Goal: Answer question/provide support

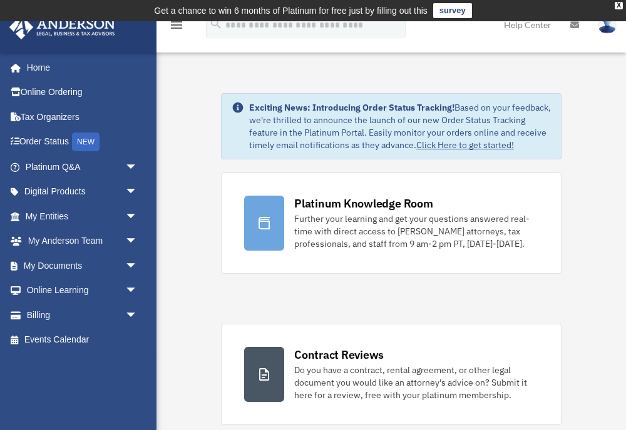
click at [362, 222] on div "Further your learning and get your questions answered real-time with direct acc…" at bounding box center [416, 232] width 244 height 38
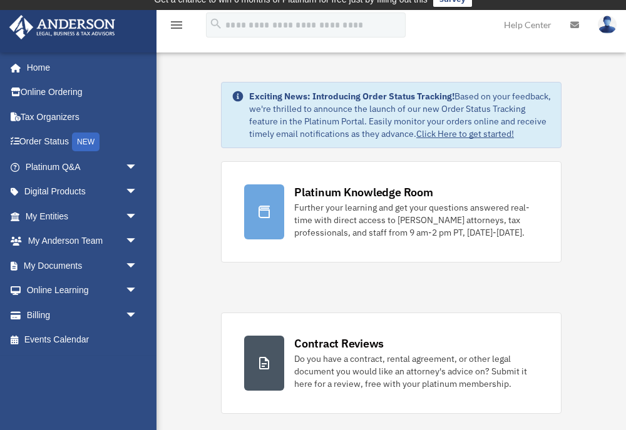
scroll to position [10, 0]
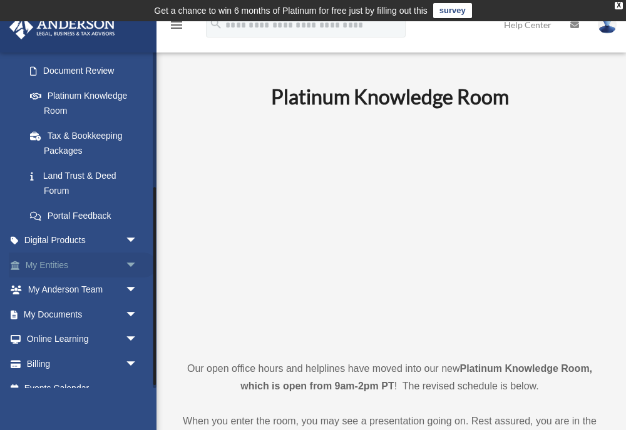
scroll to position [235, 0]
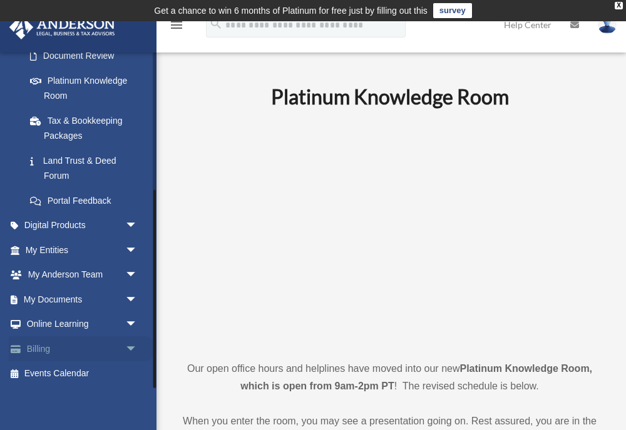
click at [37, 349] on link "Billing arrow_drop_down" at bounding box center [83, 349] width 148 height 25
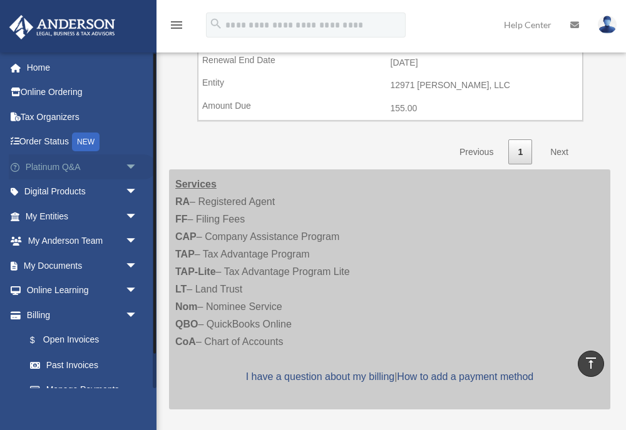
scroll to position [3, 0]
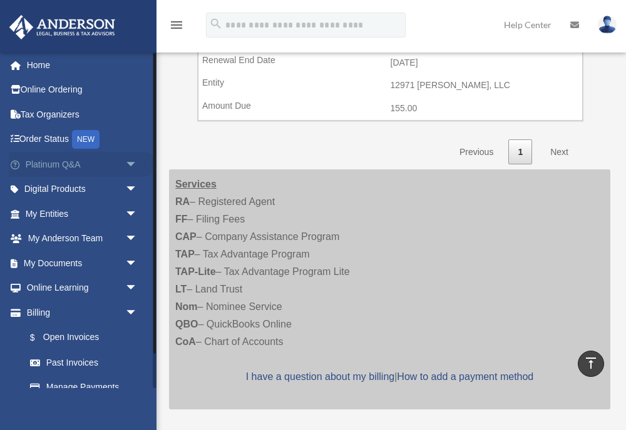
click at [44, 167] on link "Platinum Q&A arrow_drop_down" at bounding box center [83, 164] width 148 height 25
click at [130, 161] on span "arrow_drop_down" at bounding box center [137, 165] width 25 height 26
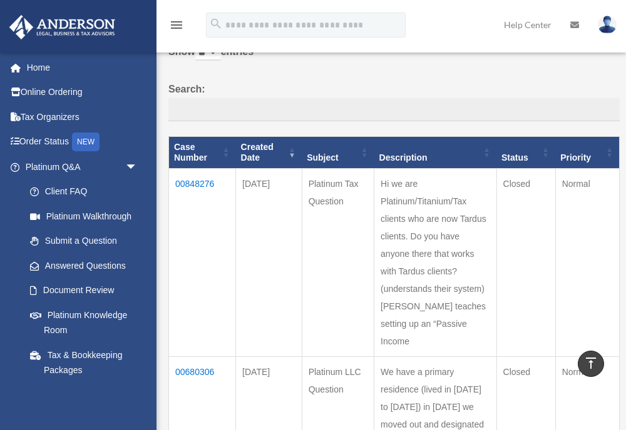
scroll to position [82, 0]
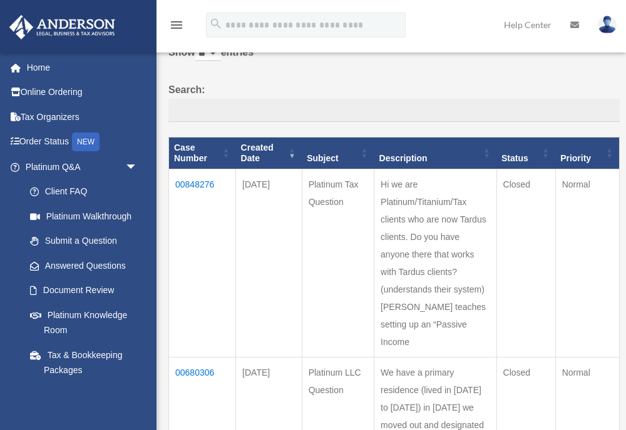
click at [202, 187] on td "00848276" at bounding box center [202, 263] width 67 height 188
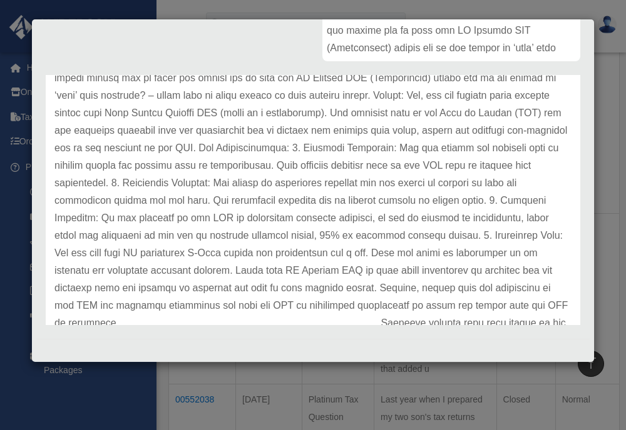
scroll to position [333, 0]
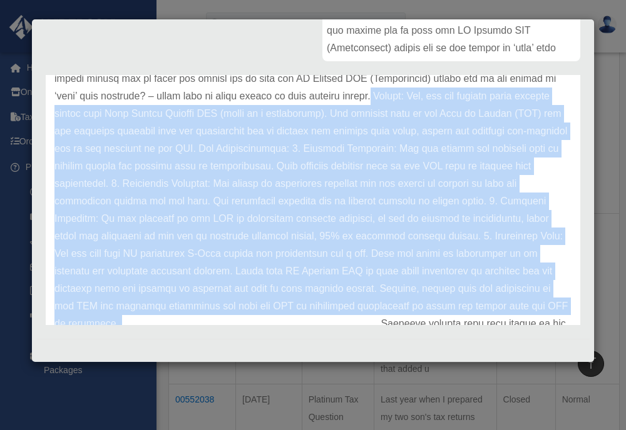
drag, startPoint x: 312, startPoint y: 95, endPoint x: 476, endPoint y: 311, distance: 271.1
click at [476, 311] on p at bounding box center [312, 96] width 517 height 578
copy p "Answer: Yes, you can execute these actions inside your Real Estate Holding LLC …"
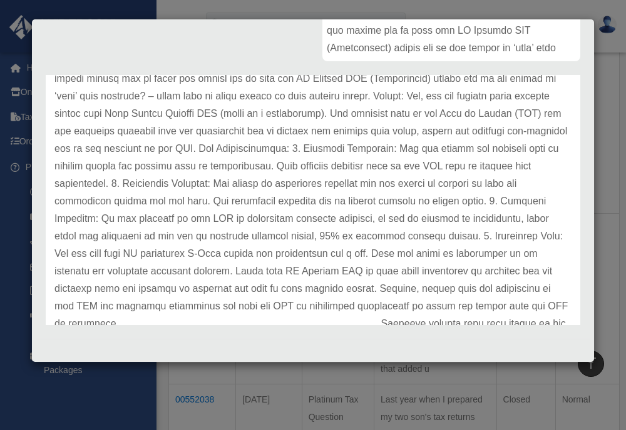
click at [551, 224] on p at bounding box center [312, 96] width 517 height 578
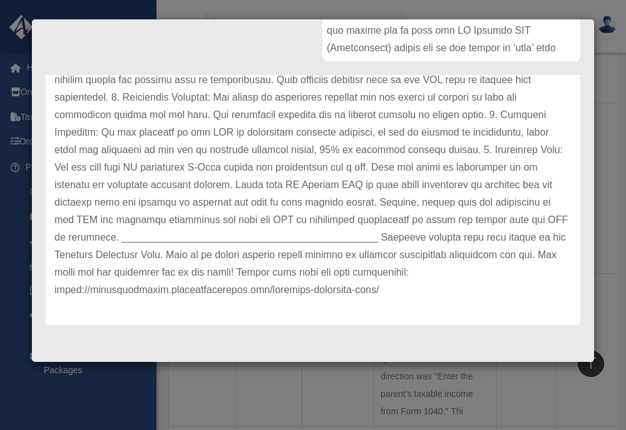
scroll to position [342, 0]
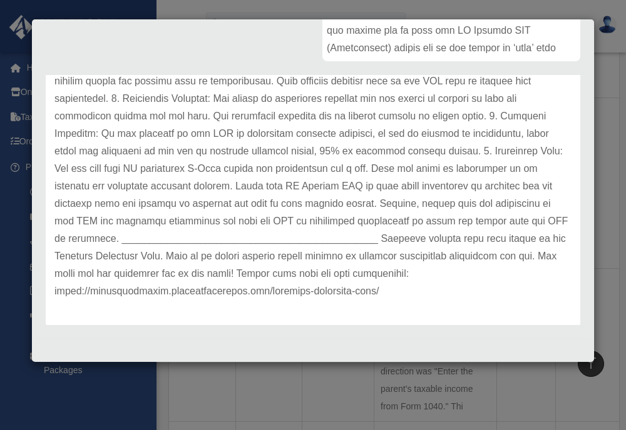
click at [443, 151] on p at bounding box center [312, 11] width 517 height 578
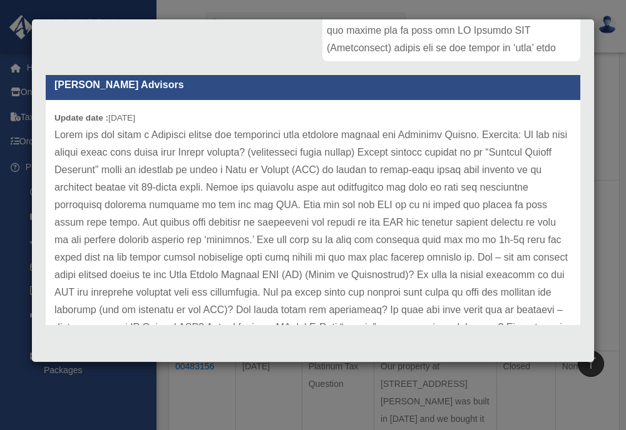
scroll to position [0, 0]
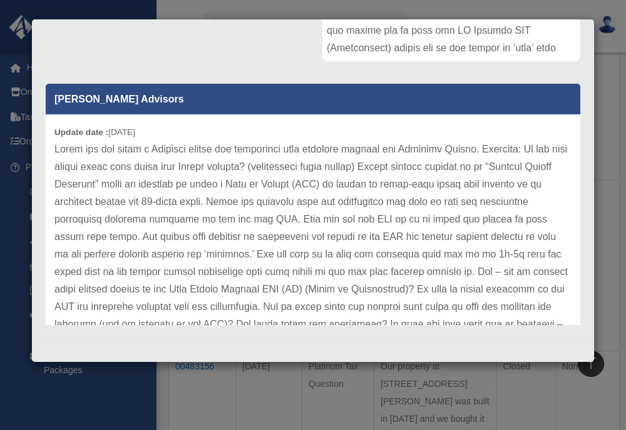
click at [63, 39] on div "Comment Comments have been closed on this question, please start a new question…" at bounding box center [312, 85] width 553 height 490
click at [267, 412] on div "Case Detail × Platinum Tax Question Case Number 00848276 Created Date January 2…" at bounding box center [313, 215] width 626 height 430
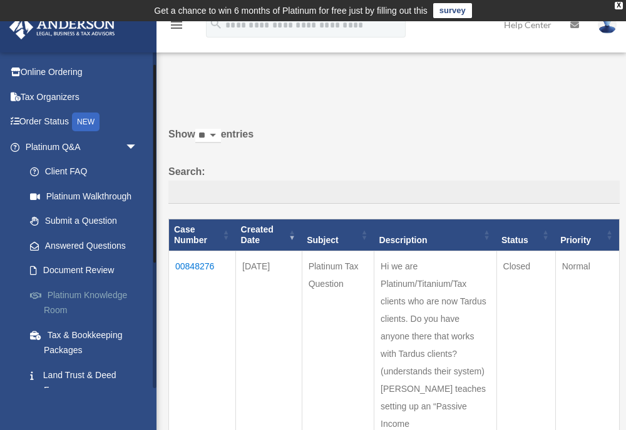
scroll to position [21, 0]
click at [77, 335] on link "Tax & Bookkeeping Packages" at bounding box center [87, 342] width 139 height 40
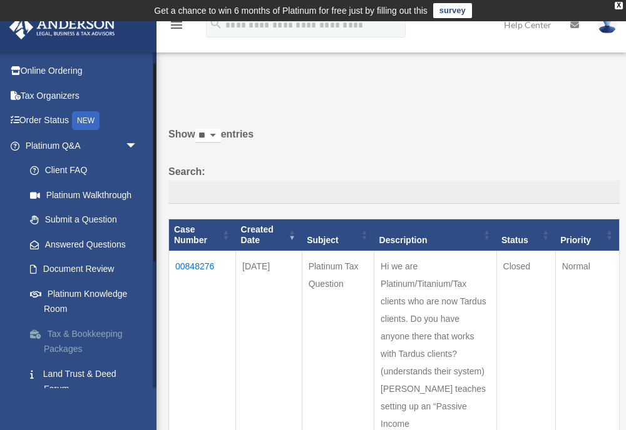
scroll to position [19, 0]
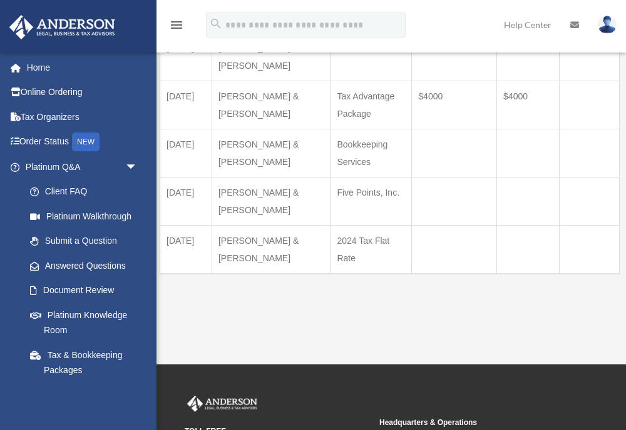
scroll to position [148, 0]
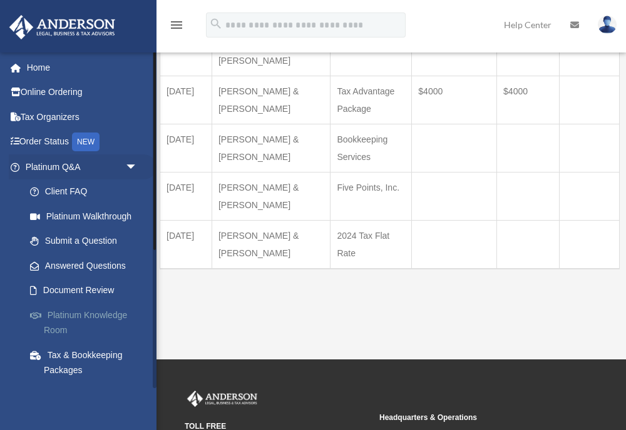
click at [79, 314] on link "Platinum Knowledge Room" at bounding box center [87, 323] width 139 height 40
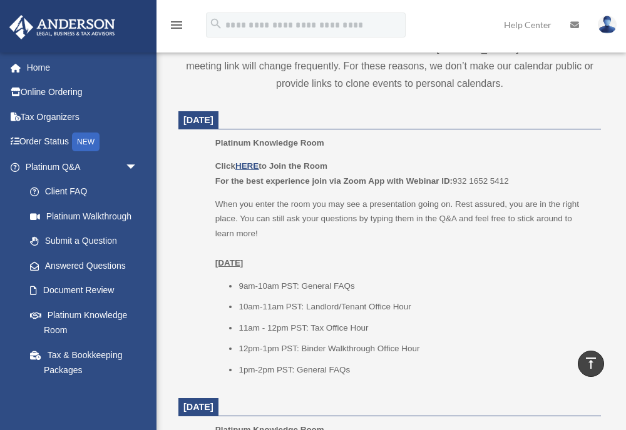
scroll to position [531, 0]
click at [250, 166] on u "HERE" at bounding box center [246, 165] width 23 height 9
